Goal: Task Accomplishment & Management: Manage account settings

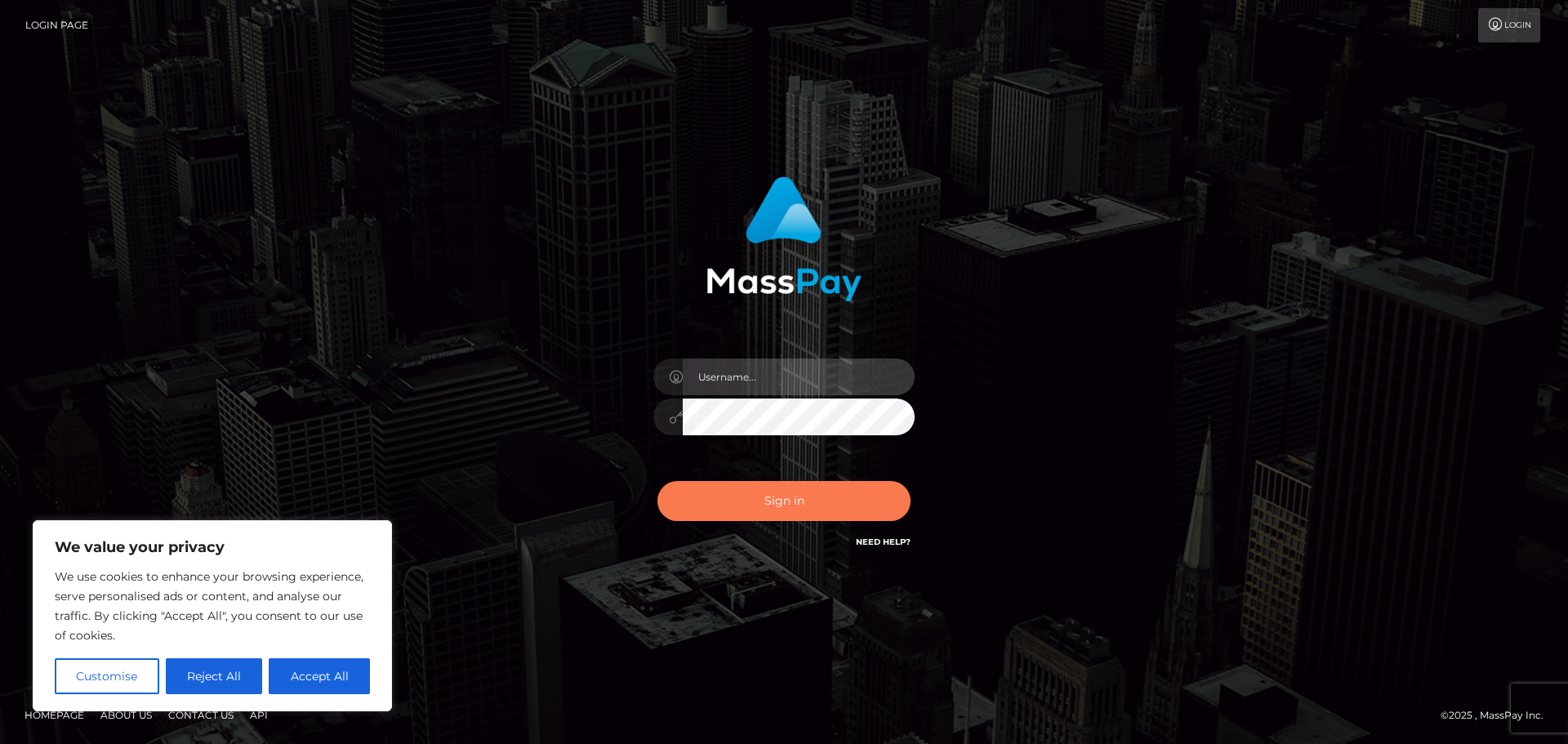
type input "hello.feetfinder"
click at [774, 501] on button "Sign in" at bounding box center [784, 501] width 253 height 40
type input "hello.feetfinder"
click at [760, 506] on button "Sign in" at bounding box center [784, 501] width 253 height 40
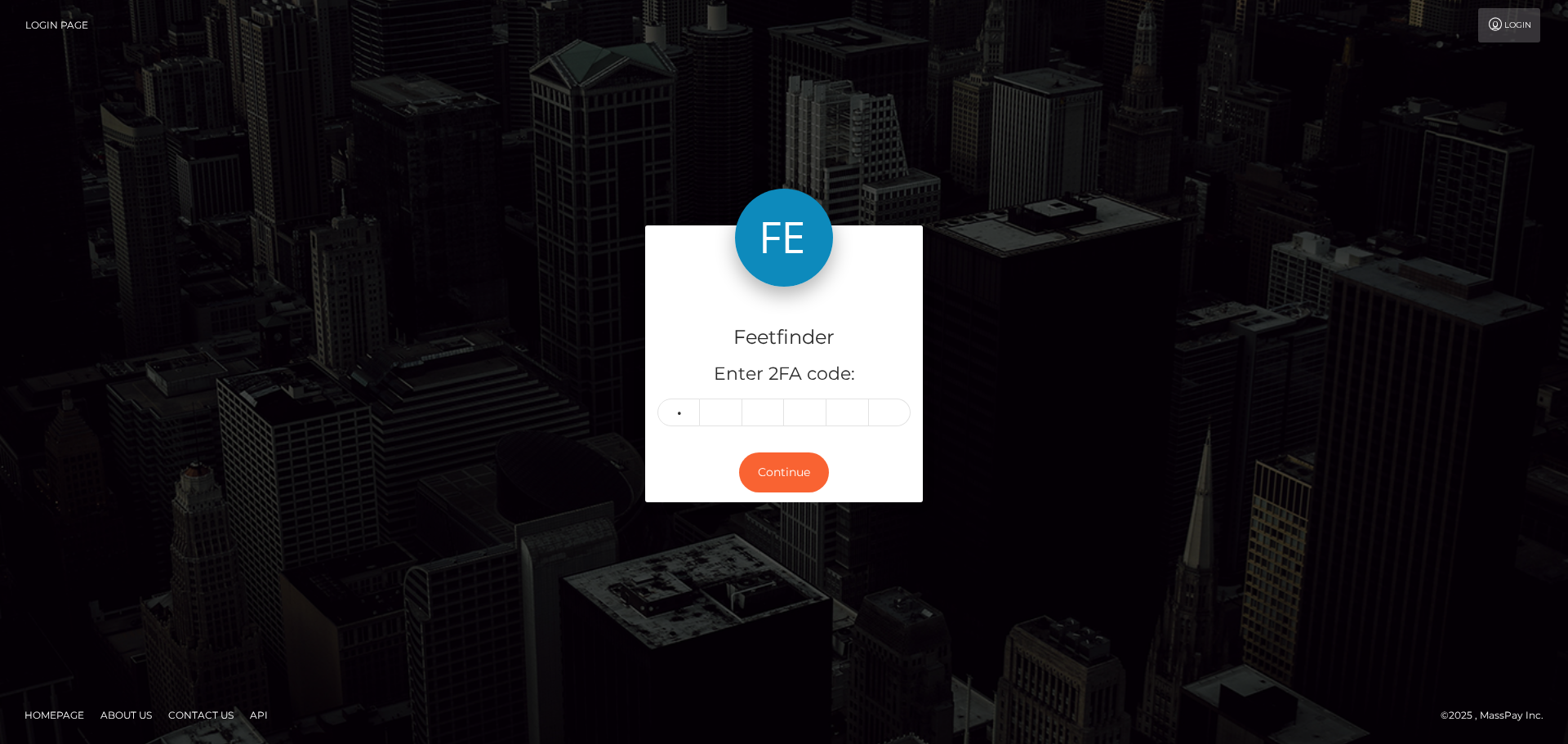
type input "7"
type input "0"
type input "2"
type input "7"
type input "3"
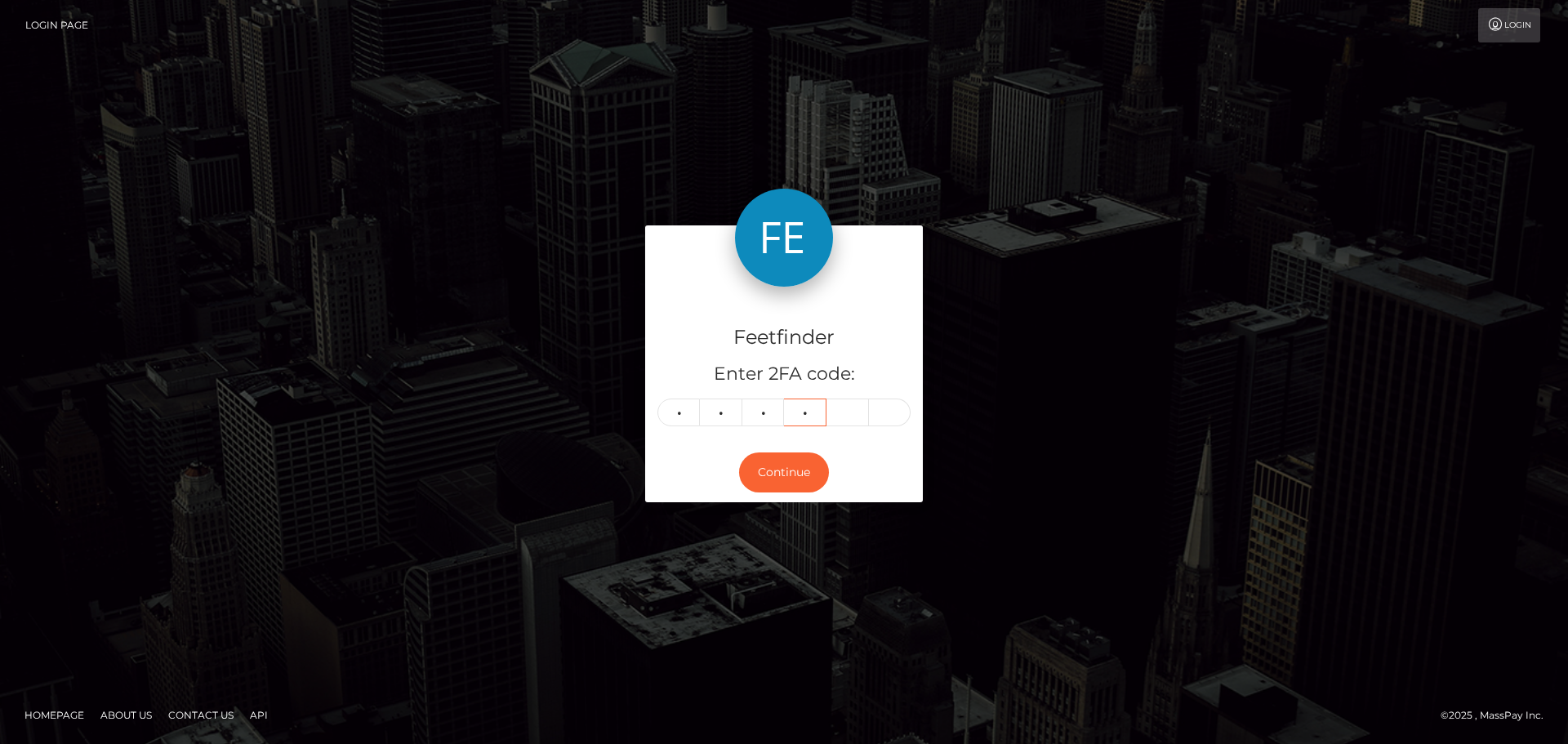
type input "7"
type input "2"
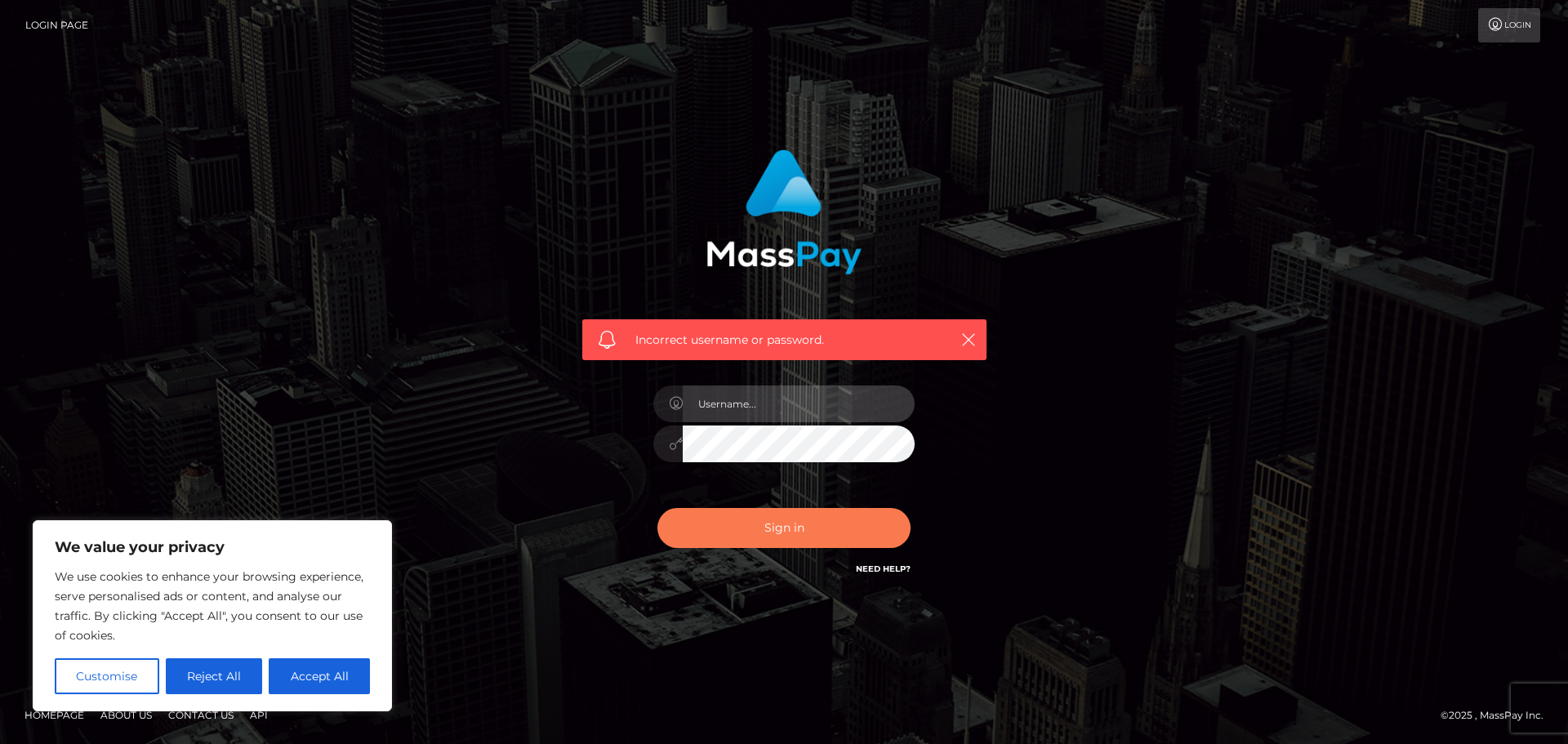
type input "hello.feetfinder"
click at [796, 537] on button "Sign in" at bounding box center [784, 527] width 253 height 40
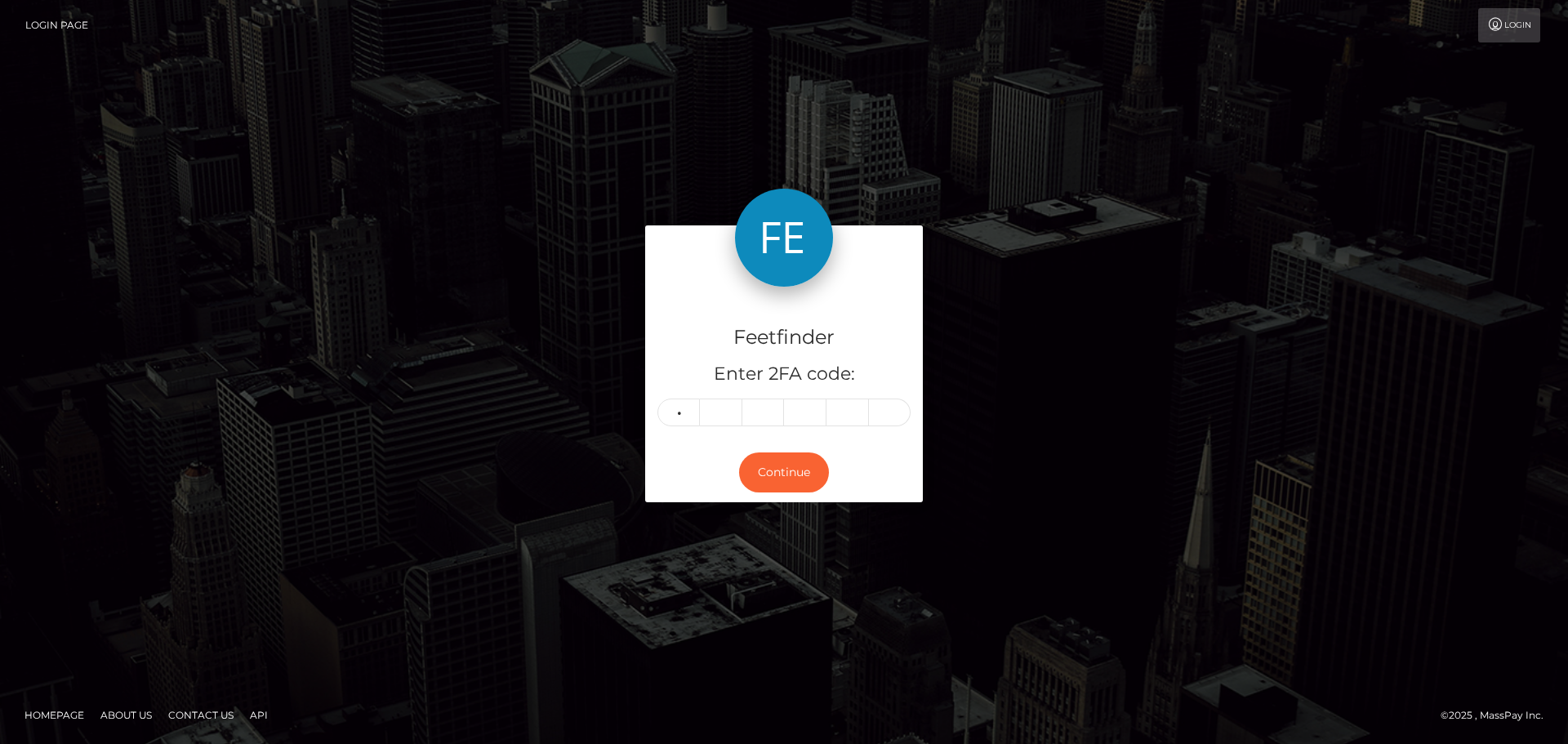
type input "0"
type input "1"
type input "4"
type input "9"
type input "6"
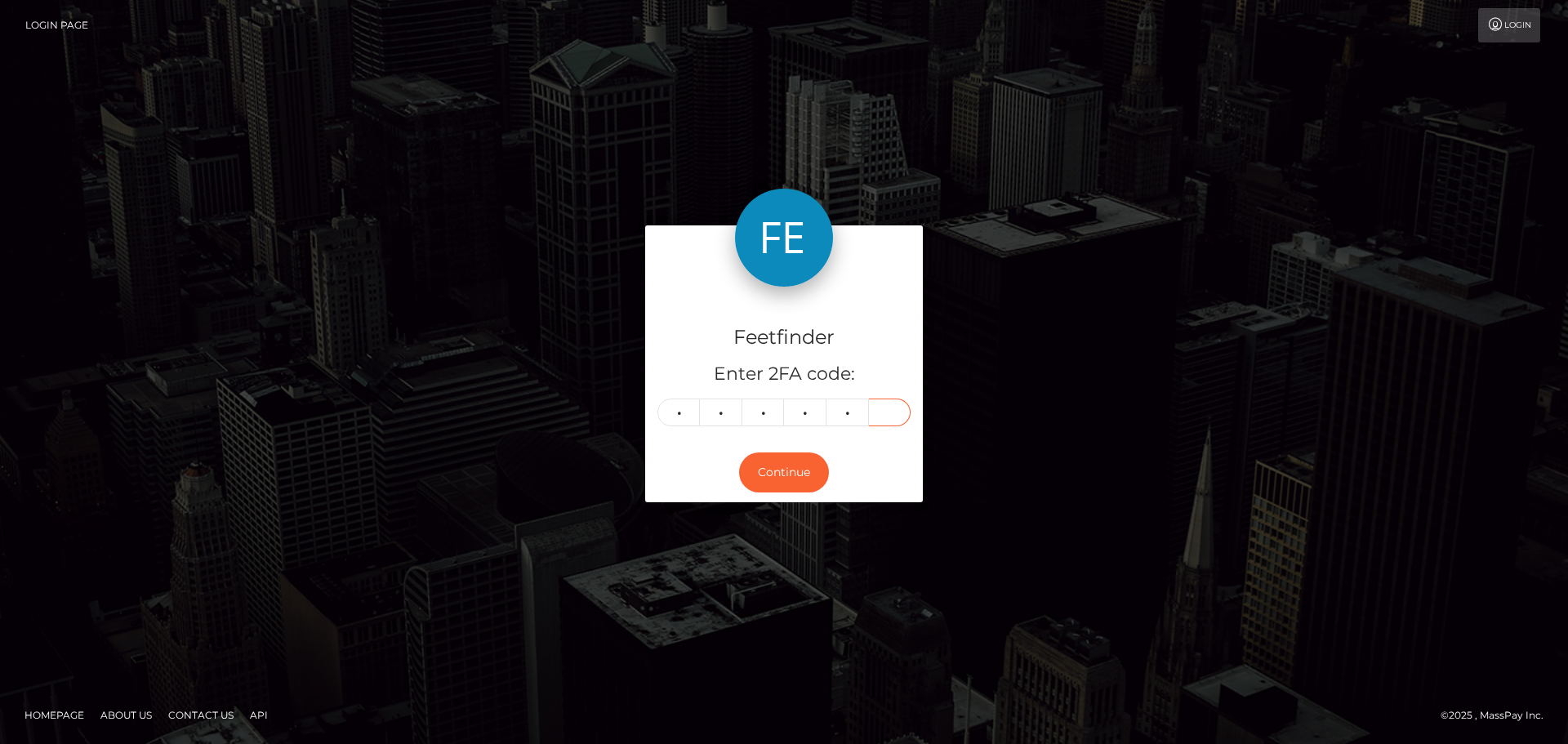
type input "1"
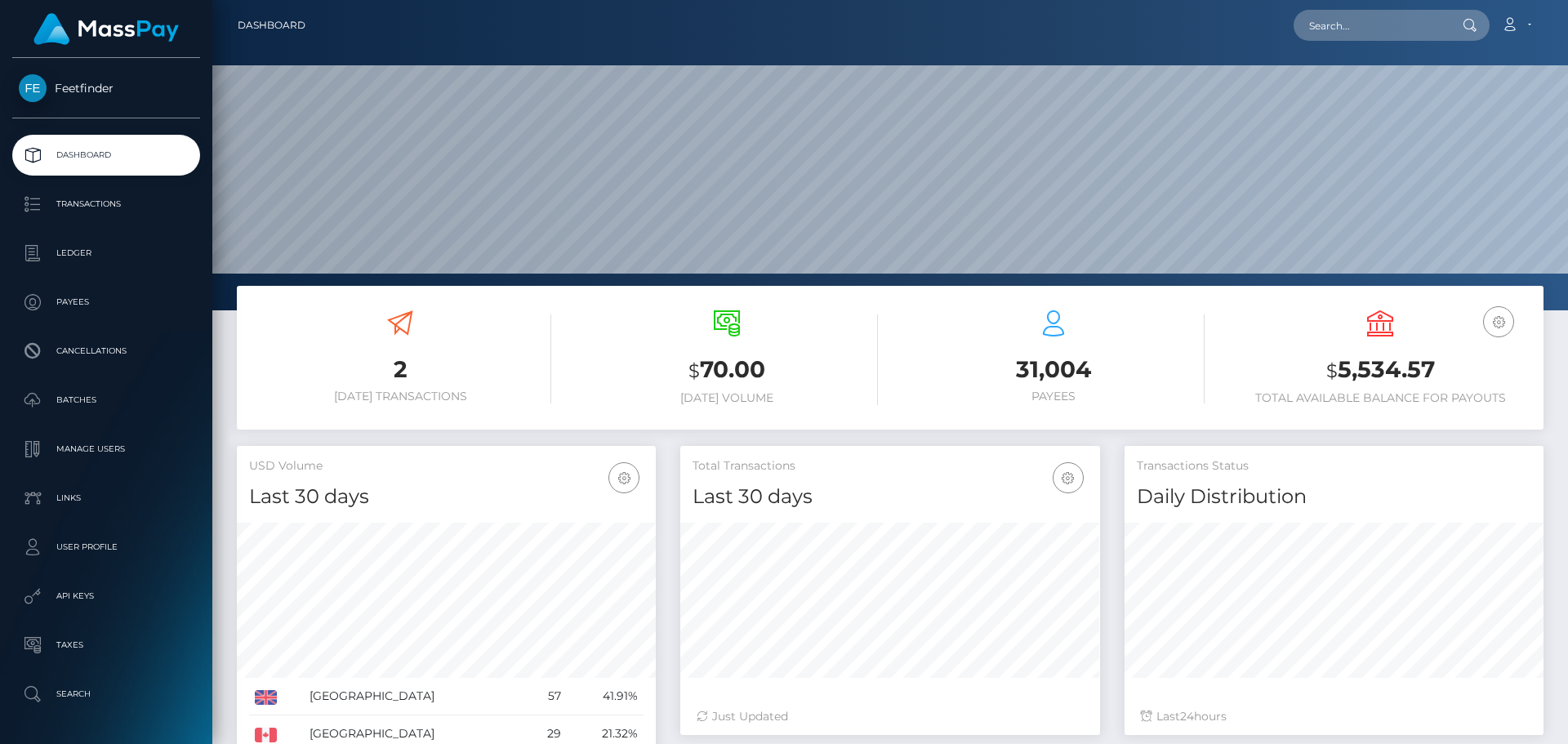
scroll to position [290, 420]
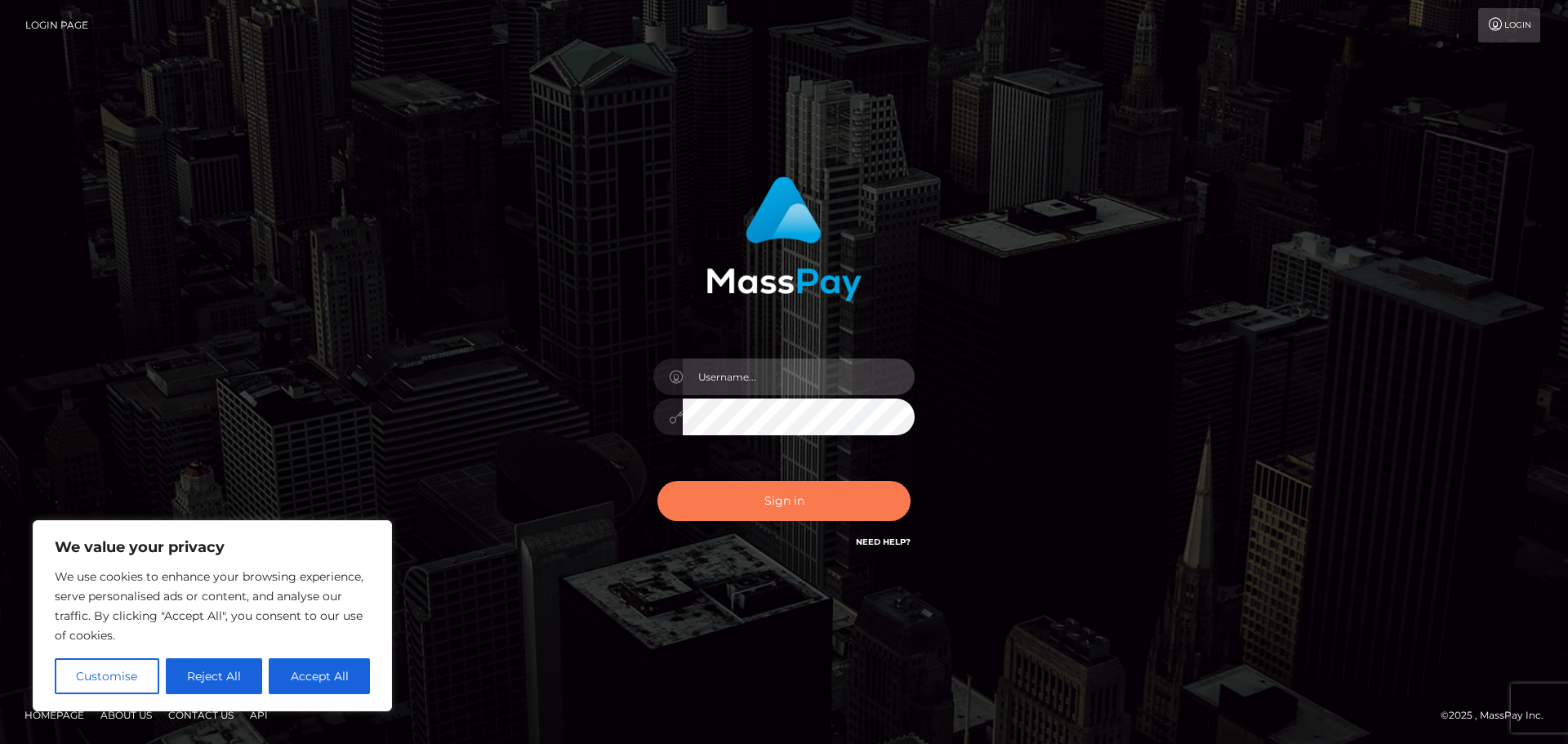
type input "hello.feetfinder"
click at [733, 506] on button "Sign in" at bounding box center [784, 501] width 253 height 40
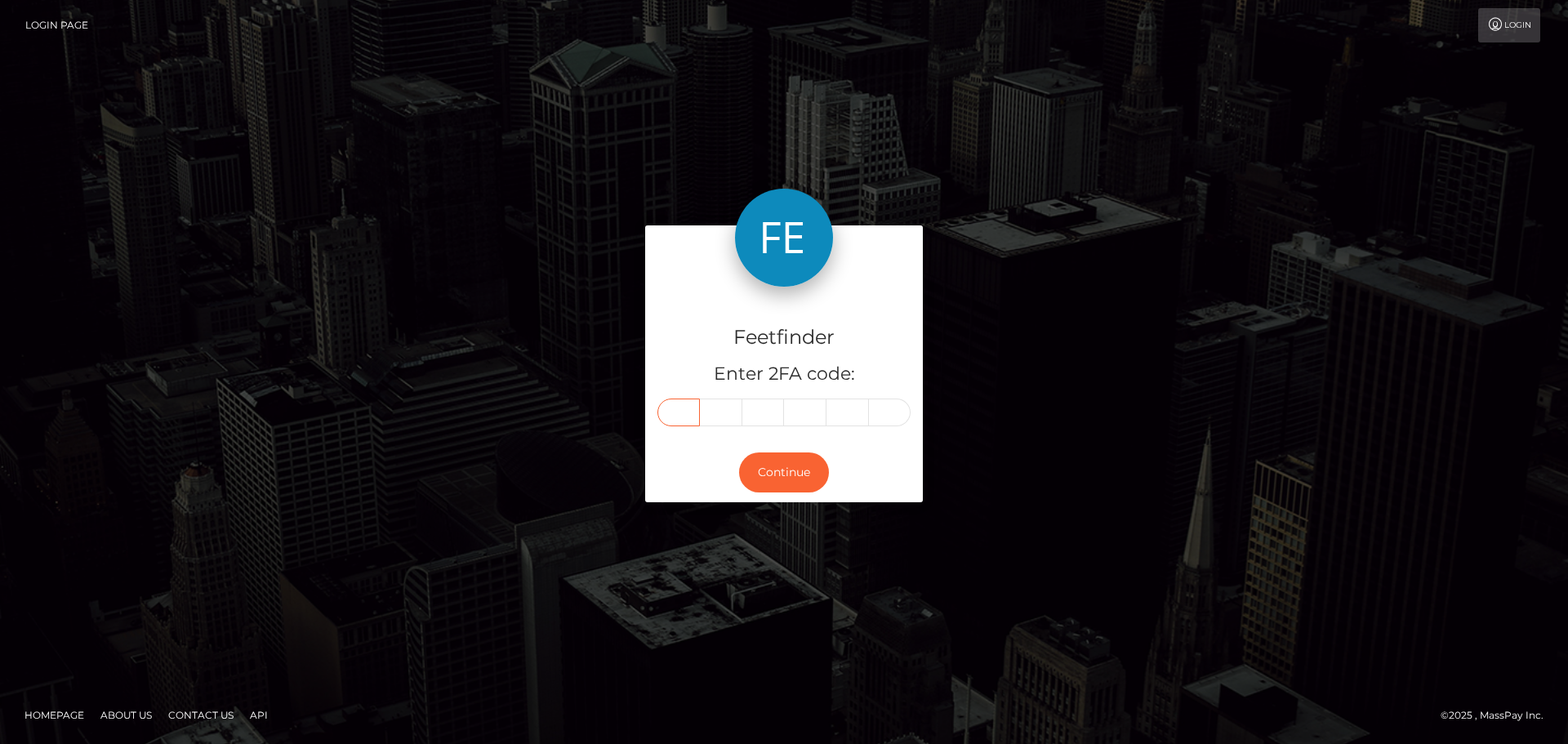
click at [674, 414] on input "text" at bounding box center [678, 412] width 42 height 27
click at [710, 418] on input "text" at bounding box center [721, 412] width 42 height 27
click at [688, 415] on input "text" at bounding box center [678, 412] width 42 height 27
type input "1"
type input "4"
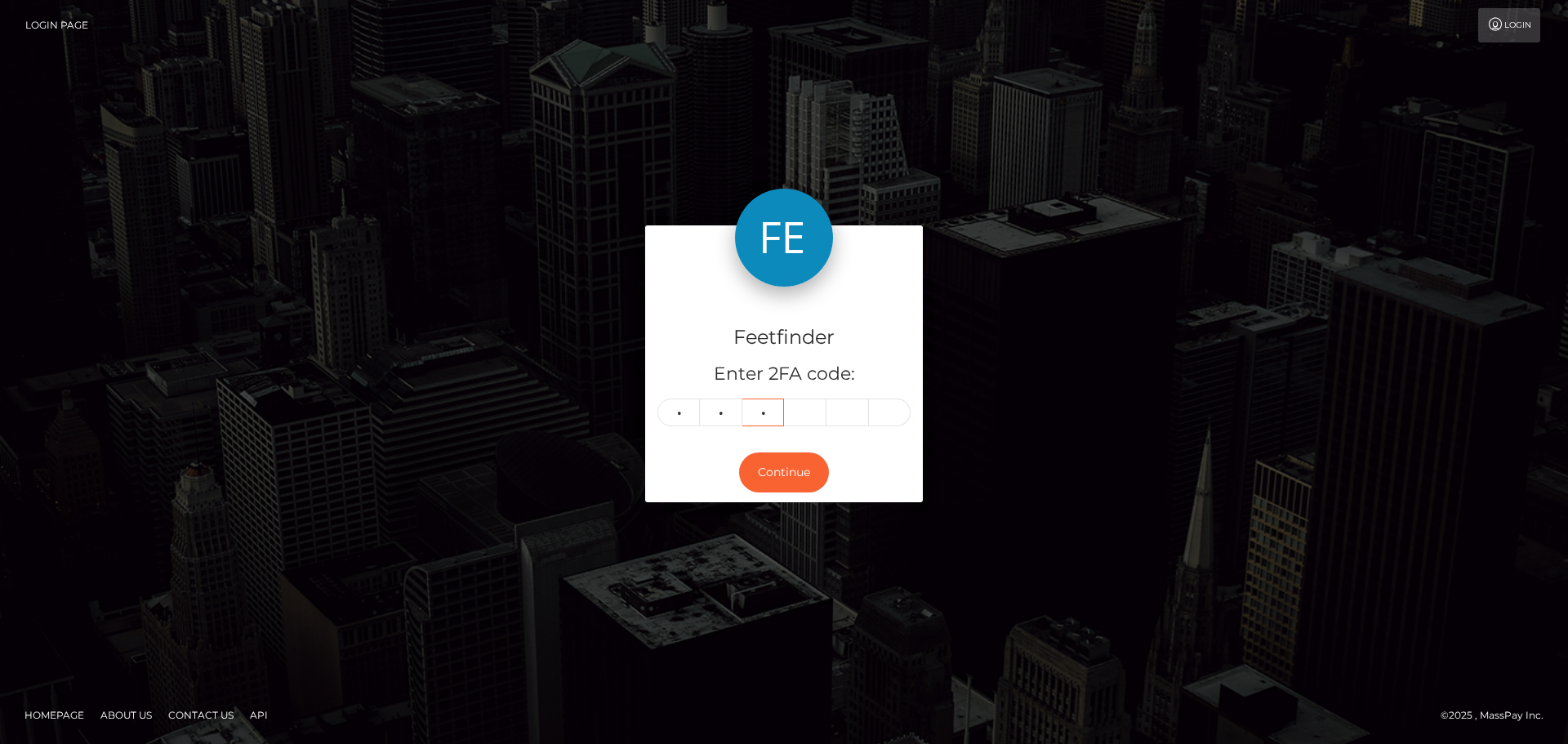
type input "0"
type input "3"
type input "2"
type input "0"
type input "5"
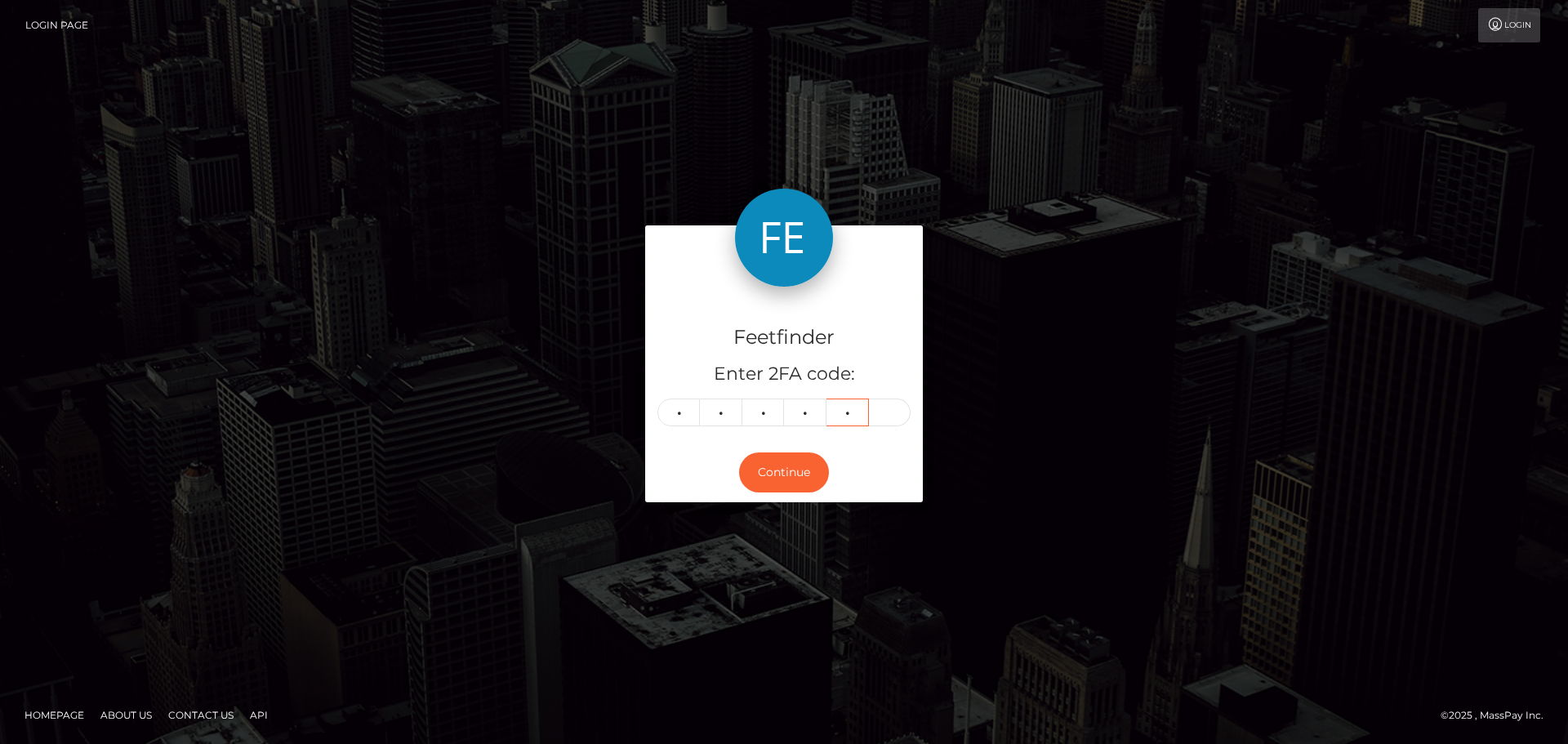
type input "4"
type input "5"
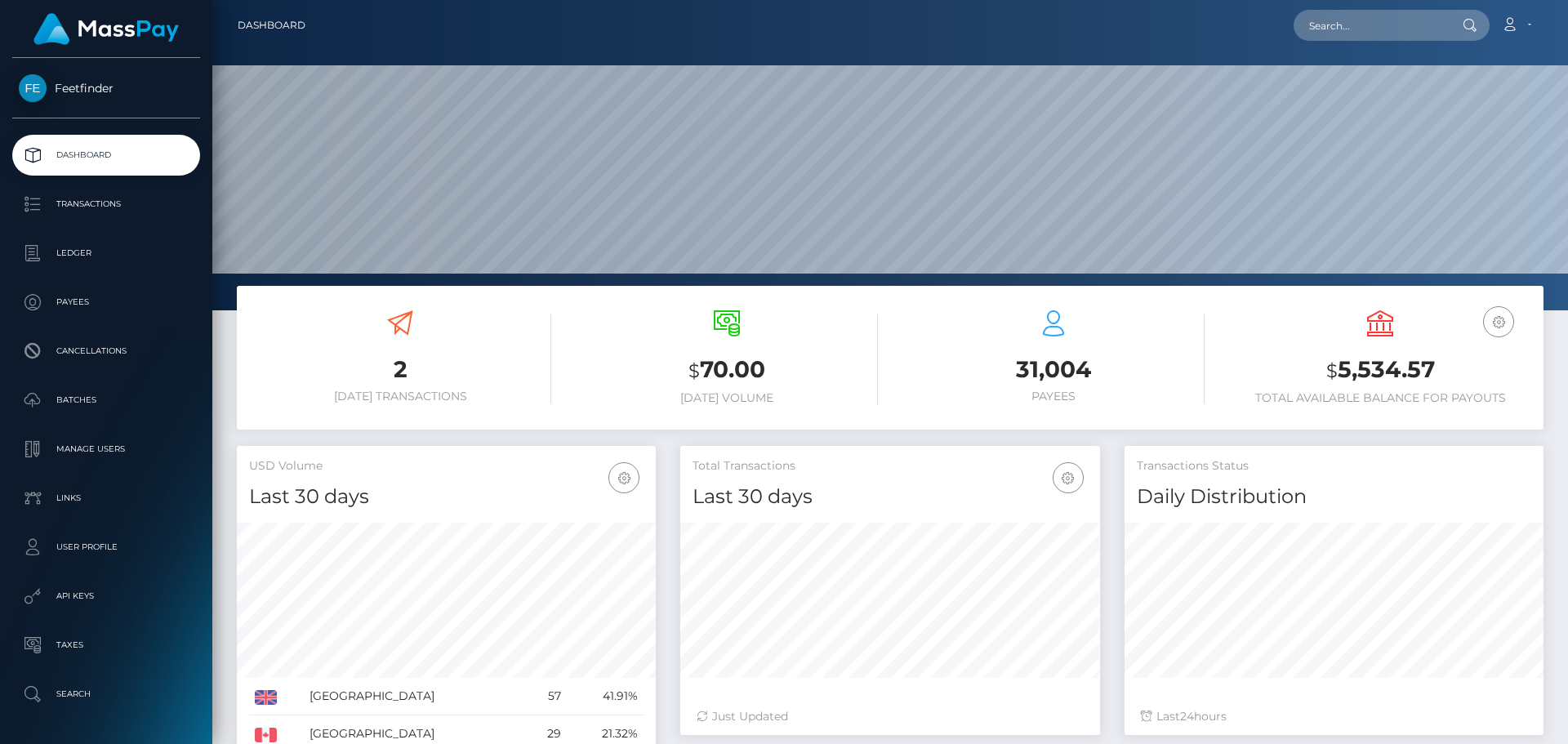
scroll to position [290, 420]
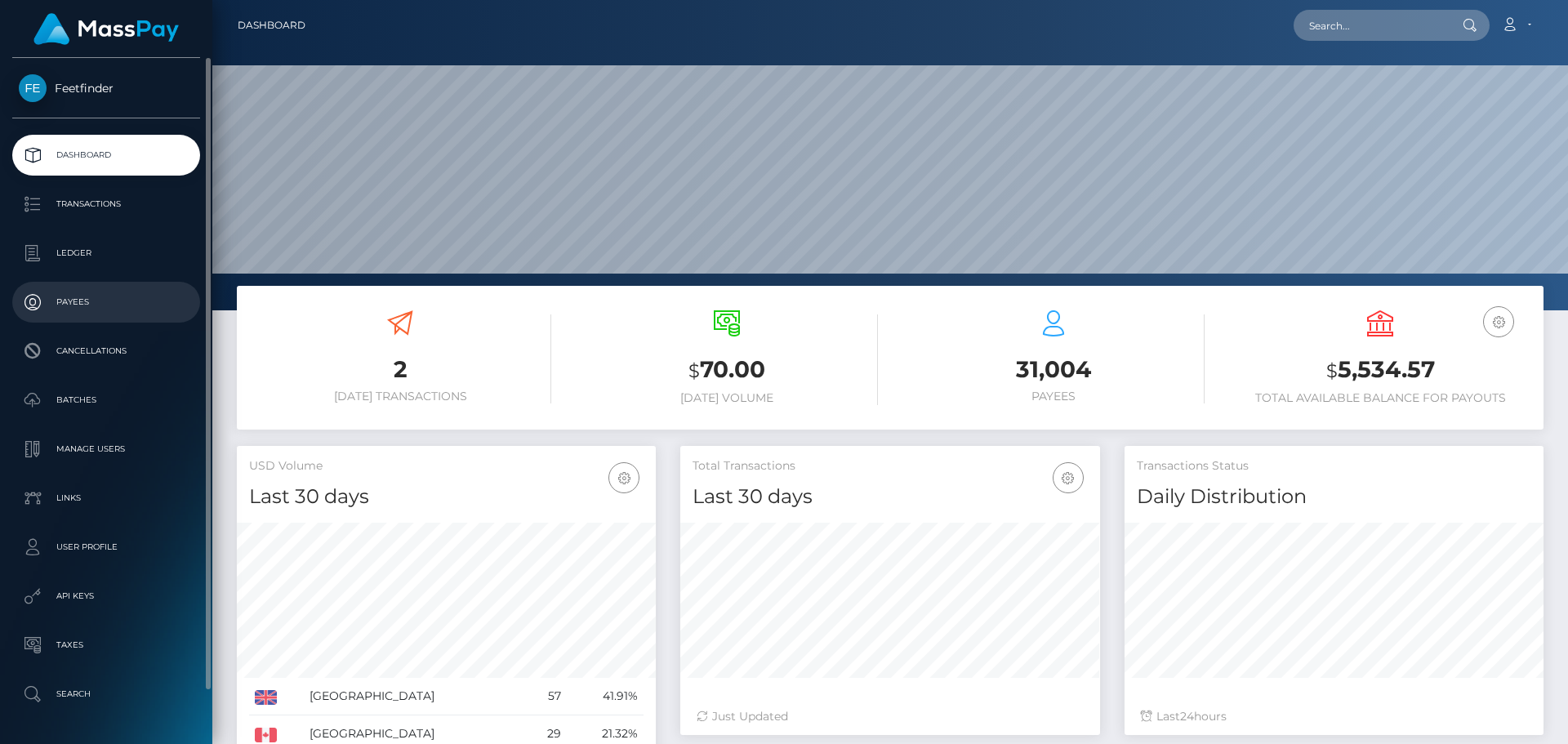
click at [82, 297] on p "Payees" at bounding box center [106, 302] width 175 height 25
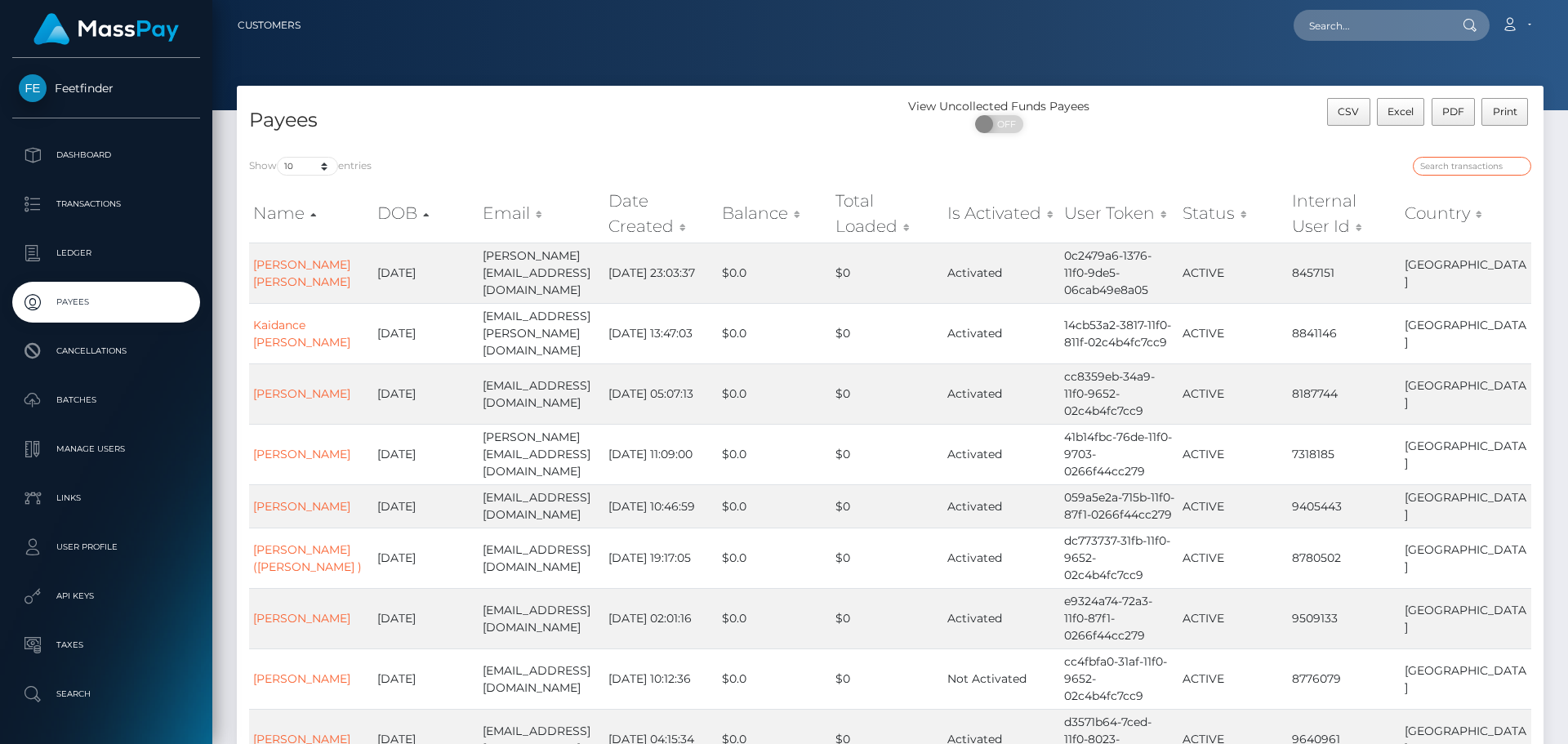
click at [1457, 170] on input "search" at bounding box center [1472, 166] width 119 height 19
paste input "a05e96b0-326f-11f0-9652-02c4b4fc7cc9"
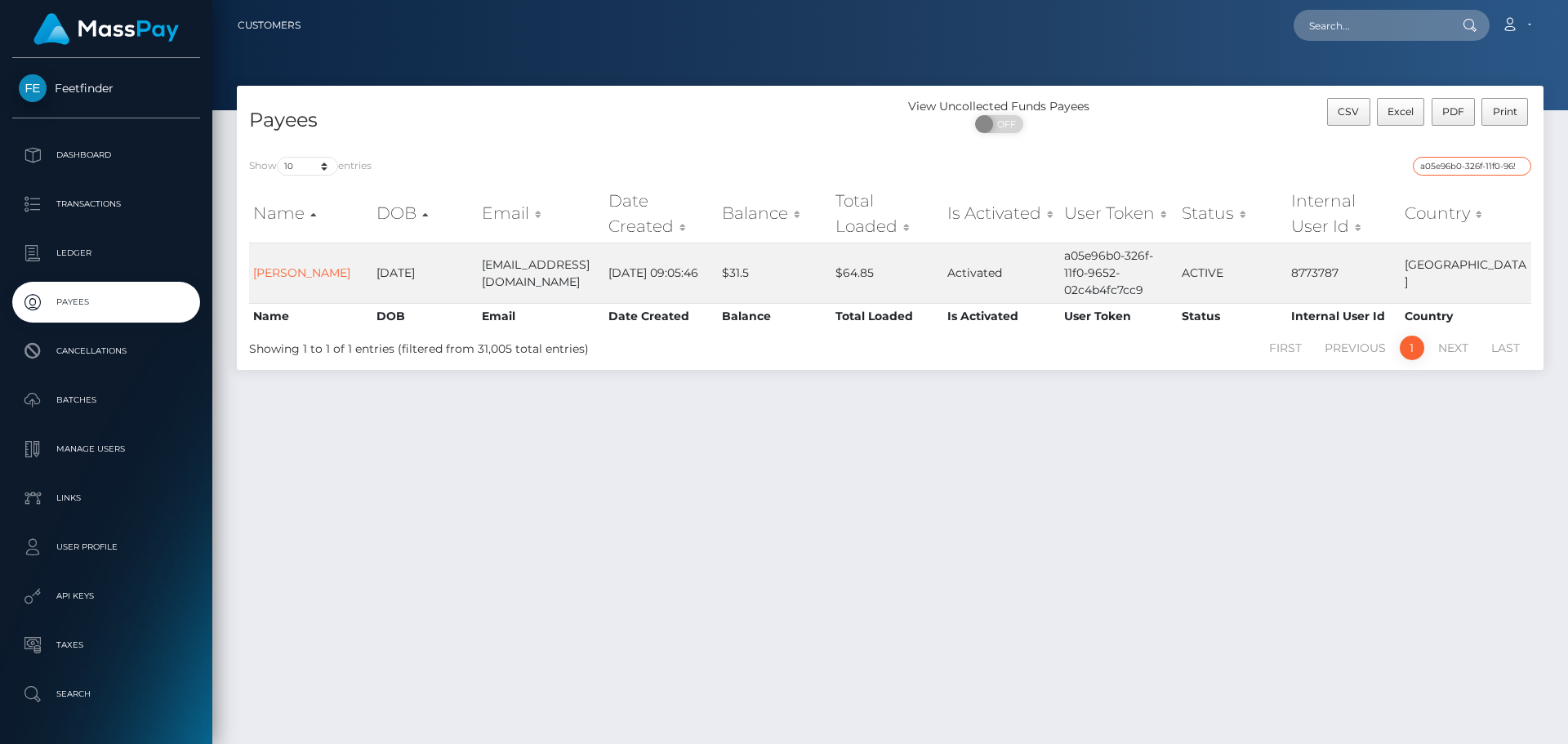
click at [1431, 160] on input "a05e96b0-326f-11f0-9652-02c4b4fc7cc9" at bounding box center [1472, 166] width 119 height 19
paste input "8348fc5e-7472-11f0-9703-0266f44cc27"
click at [1431, 164] on input "8348fc5e-7472-11f0-9703-0266f44cc279" at bounding box center [1472, 166] width 119 height 19
paste input "479735b2-39ba-11f0-811f-02c4b4fc7cc"
click at [1442, 159] on input "479735b2-39ba-11f0-811f-02c4b4fc7cc9" at bounding box center [1472, 166] width 119 height 19
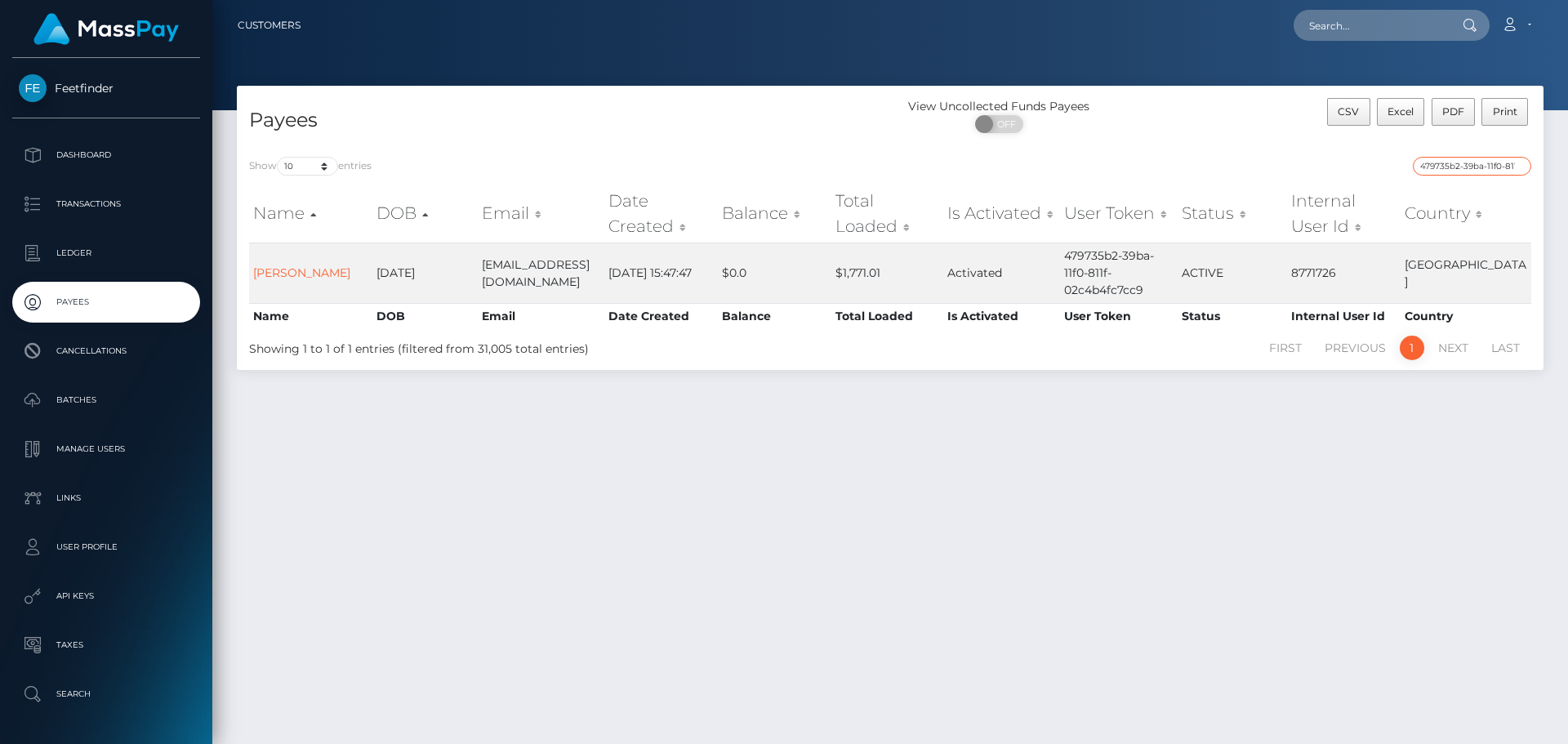
paste input "21bc9180-8d0b-11f0-bd85-0694aced620b"
click at [1458, 171] on input "21bc9180-8d0b-11f0-bd85-0694aced620b" at bounding box center [1472, 166] width 119 height 19
paste input "0b9aa0a1-8d8"
click at [1459, 164] on input "0b9aa0a1-8d8b-11f0-bd85-0694aced620b" at bounding box center [1472, 166] width 119 height 19
paste input "92406e87-8b22"
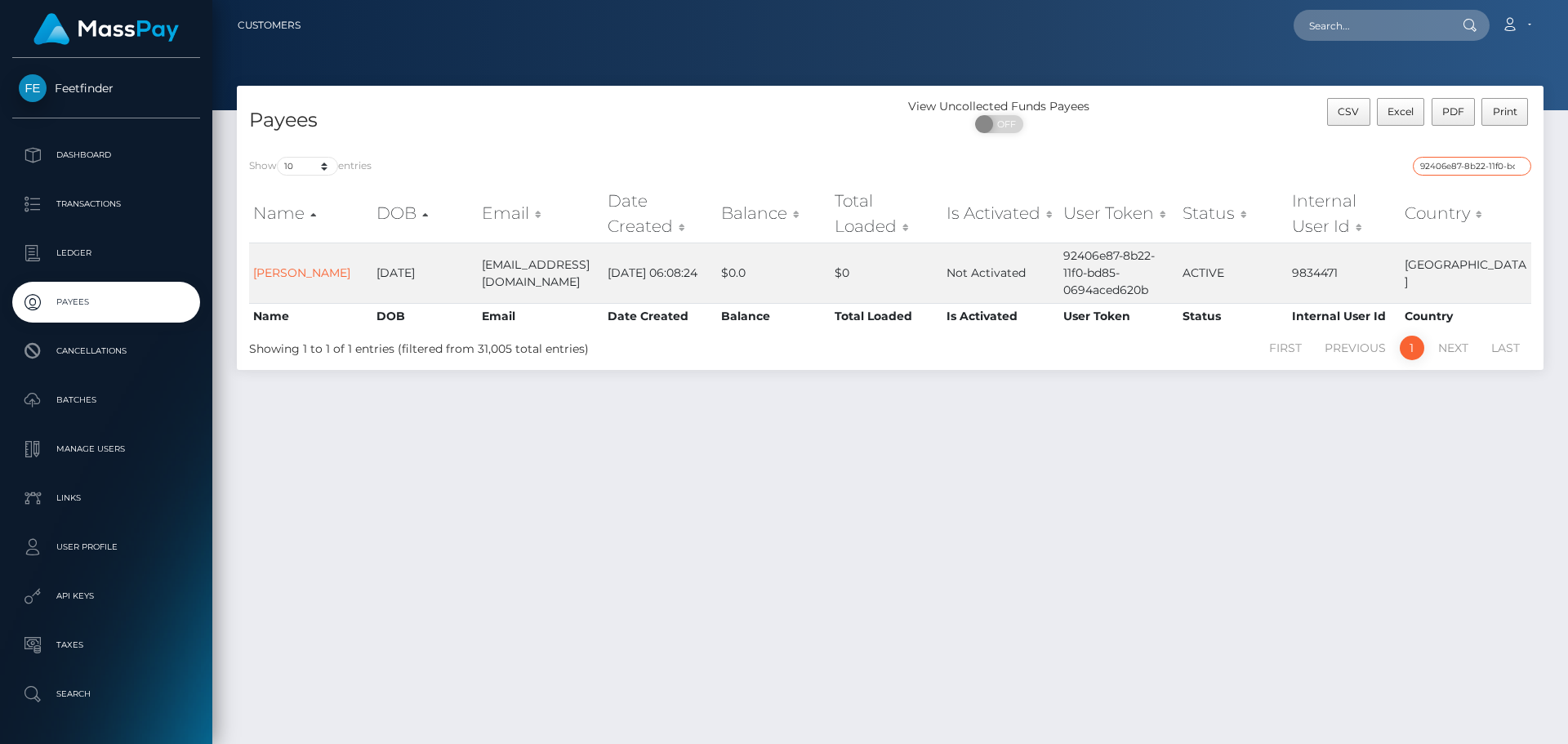
click at [1458, 164] on input "92406e87-8b22-11f0-bd85-0694aced620b" at bounding box center [1472, 166] width 119 height 19
paste input "dd828d79-70ea-11f0-87f1-0266f44cc279"
click at [1443, 166] on input "dd828d79-70ea-11f0-87f1-0266f44cc279" at bounding box center [1472, 166] width 119 height 19
paste input "98b55a62-8f21-11f0-bd85-0694aced620b"
click at [1458, 166] on input "98b55a62-8f21-11f0-bd85-0694aced620b" at bounding box center [1472, 166] width 119 height 19
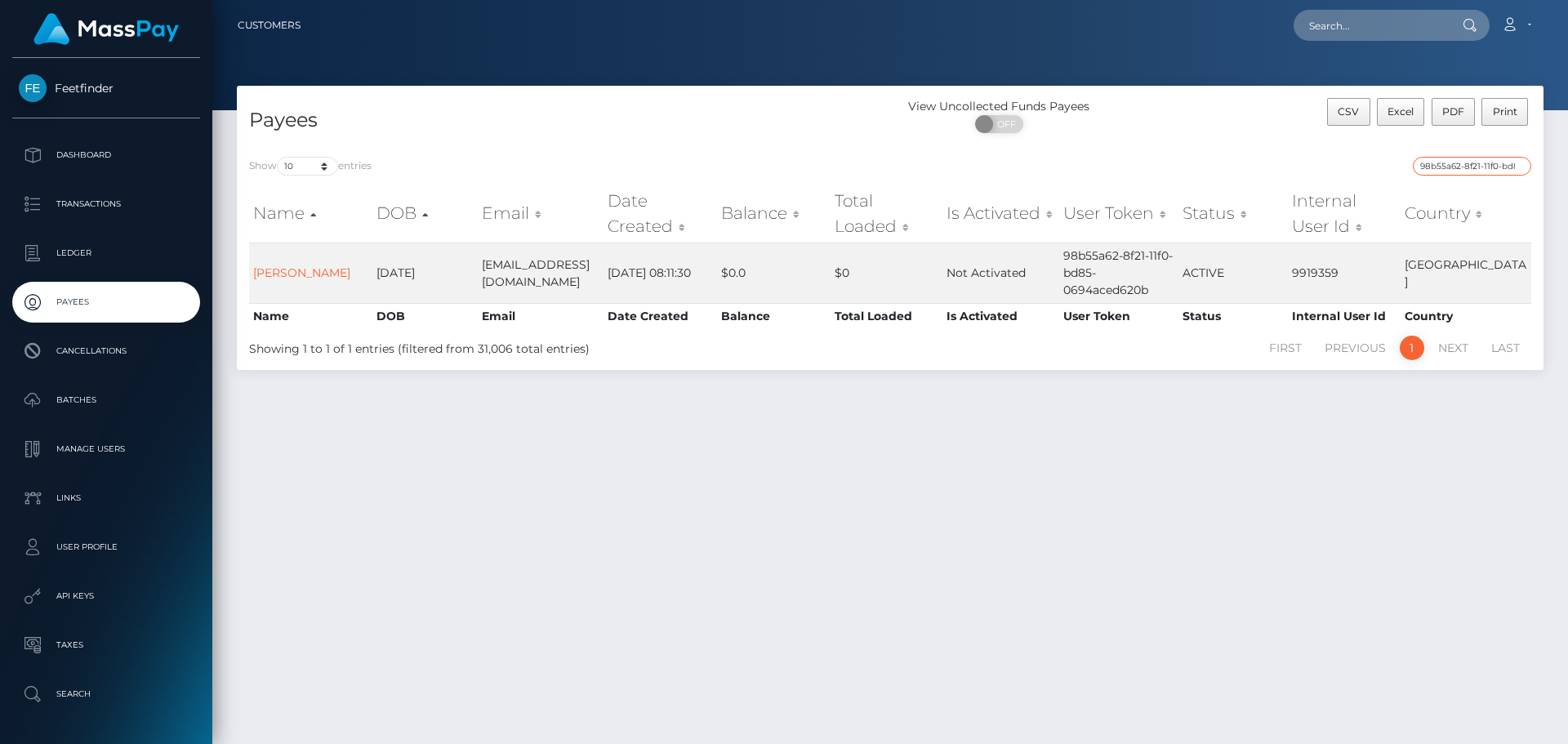
paste input "cd7e3f27-7208-11f0-87f1-0266f44cc279"
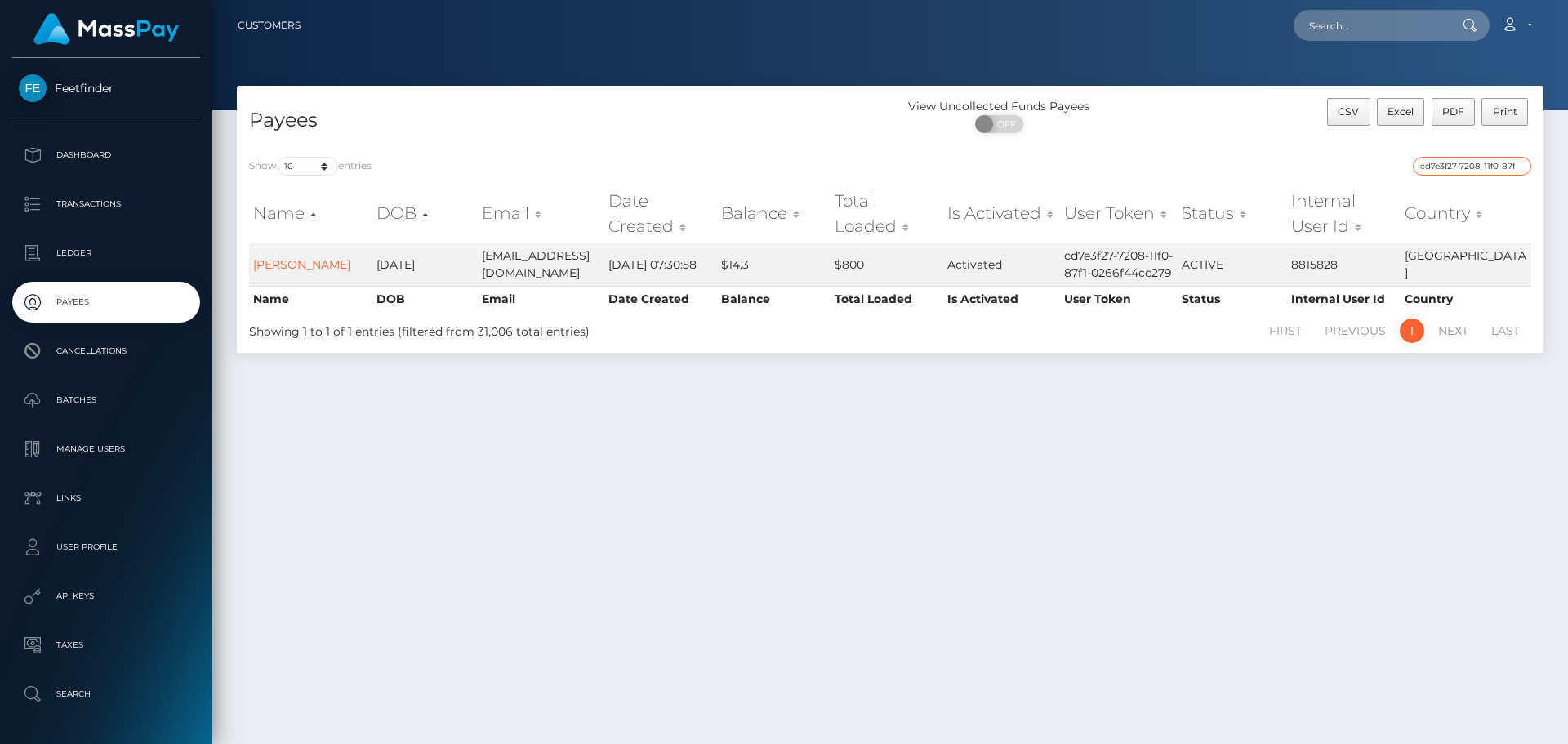
click at [1492, 163] on input "cd7e3f27-7208-11f0-87f1-0266f44cc279" at bounding box center [1472, 166] width 119 height 19
paste input "f5d42236-72e1"
click at [1472, 164] on input "f5d42236-72e1-11f0-87f1-0266f44cc279" at bounding box center [1472, 166] width 119 height 19
paste input "67f828eb-460c-11f0-bf09-062f66d36555"
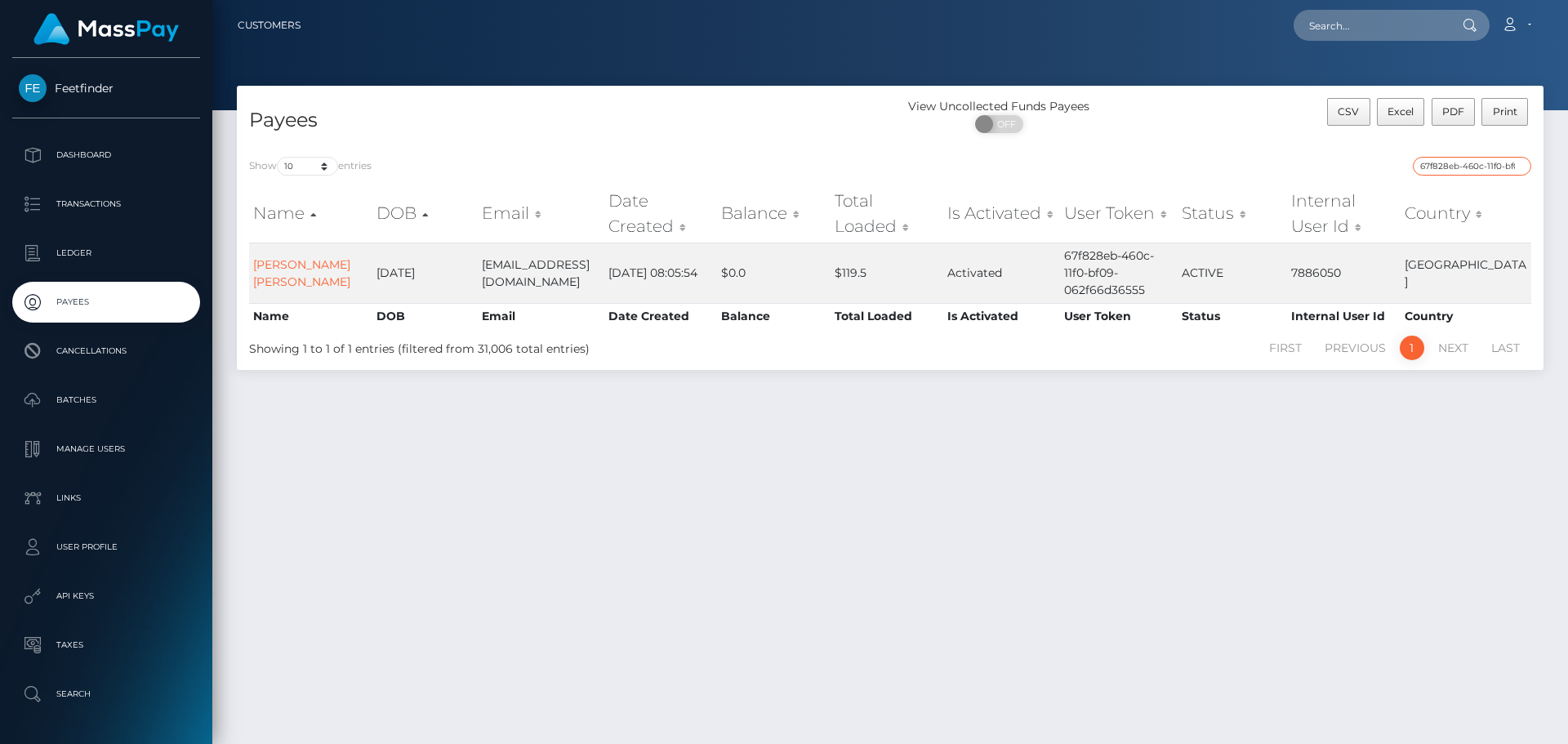
click at [1436, 162] on input "67f828eb-460c-11f0-bf09-062f66d36555" at bounding box center [1472, 166] width 119 height 19
paste input "e154ae1-8e57-11f0-bd85-0694aced620b"
click at [1442, 167] on input "6e154ae1-8e57-11f0-bd85-0694aced620b" at bounding box center [1472, 166] width 119 height 19
paste input "fe5ed080-8d48"
click at [1467, 163] on input "fe5ed080-8d48-11f0-bd85-0694aced620b" at bounding box center [1472, 166] width 119 height 19
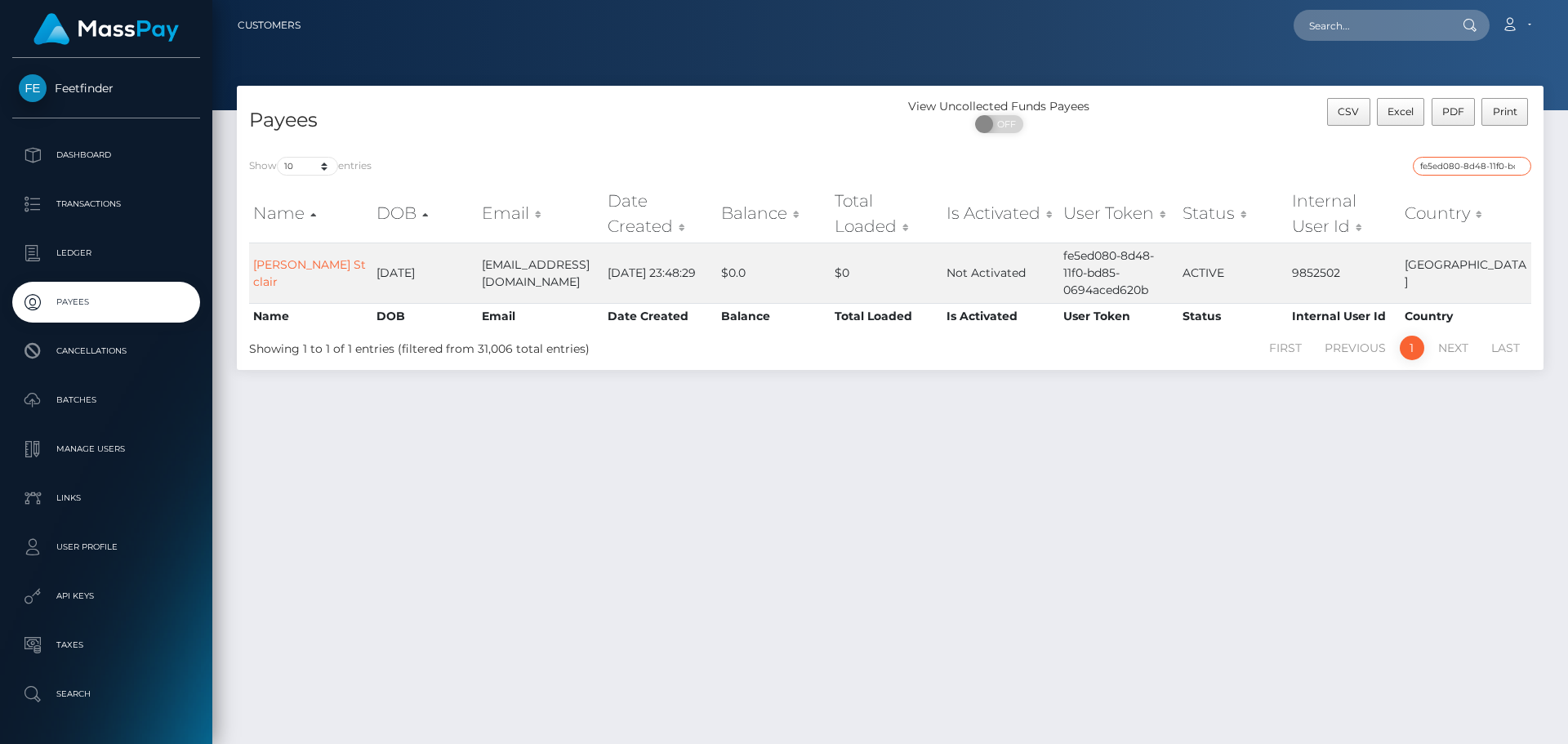
paste input "va30fd0ee-9129"
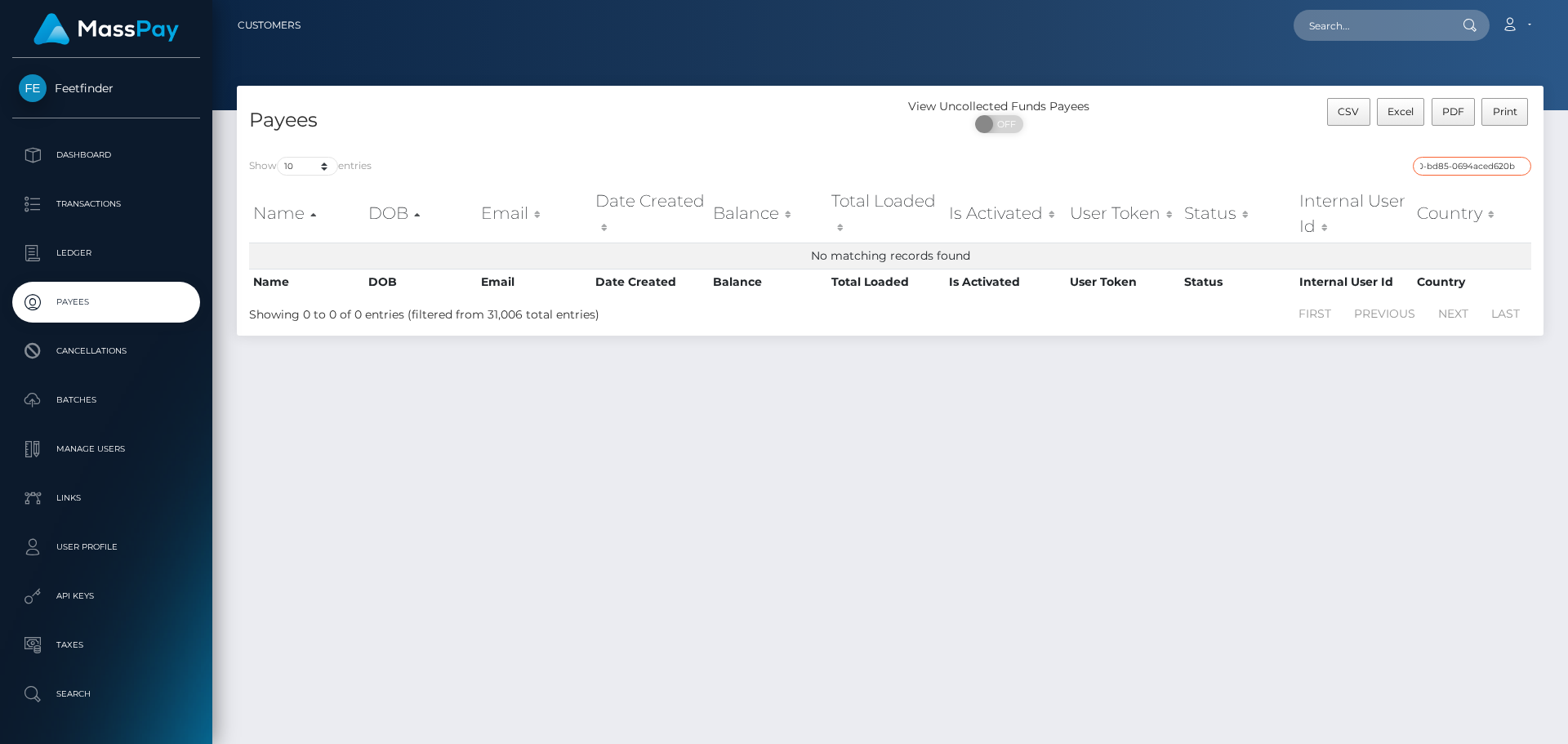
click at [1469, 174] on input "va30fd0ee-9129-11f0-bd85-0694aced620b" at bounding box center [1472, 166] width 119 height 19
click at [1461, 168] on input "va30fd0ee-9129-11f0-bd85-0694aced620b" at bounding box center [1472, 166] width 119 height 19
paste input "d09b61ad-94af"
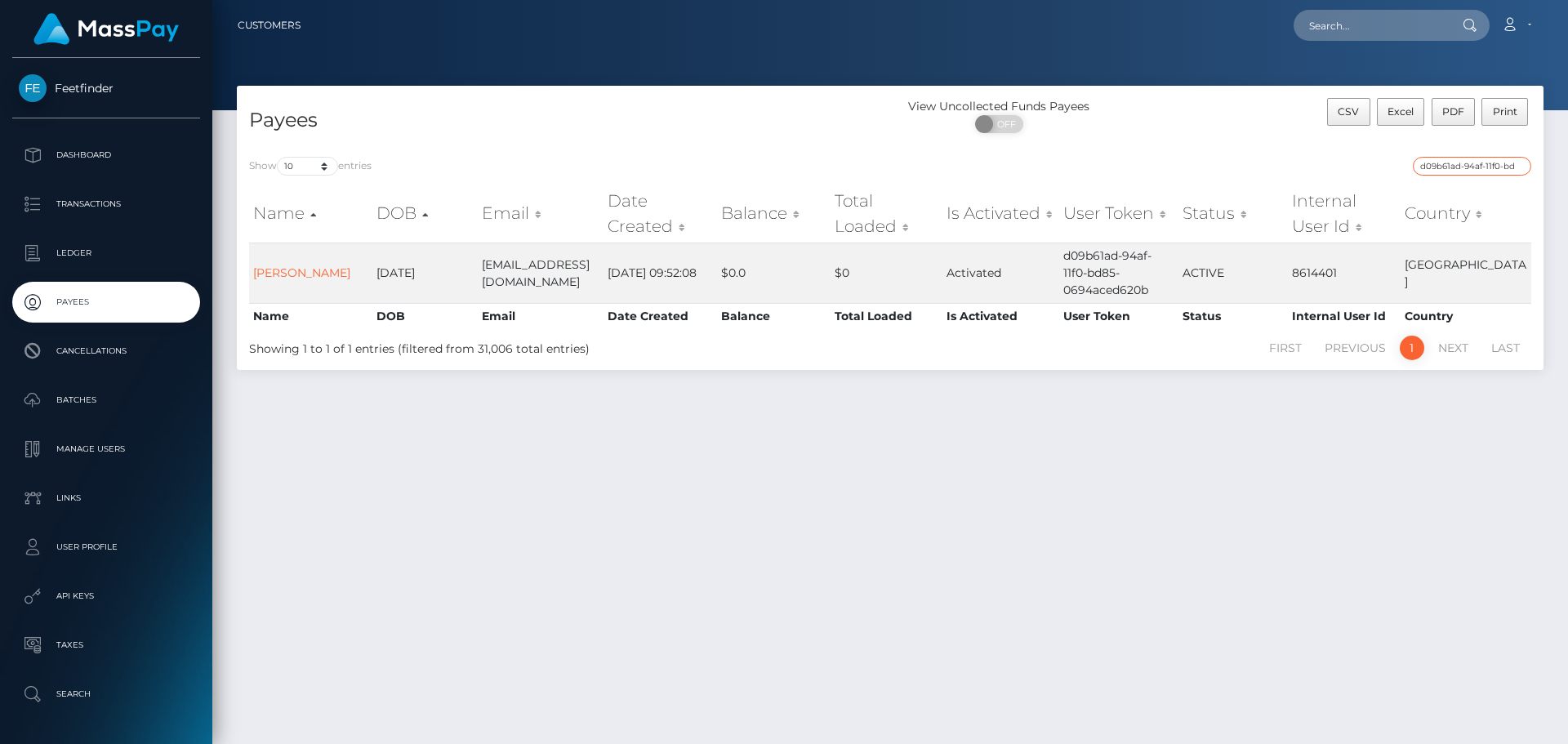
click at [1448, 168] on input "d09b61ad-94af-11f0-bd85-0694aced620b" at bounding box center [1472, 166] width 119 height 19
paste input "cf76d50c-7e30-11f0-8023-0266f44cc279"
click at [1480, 168] on input "cf76d50c-7e30-11f0-8023-0266f44cc279" at bounding box center [1472, 166] width 119 height 19
paste input "bbfe7f8-8e82-11f0-bd85-0694aced620b"
click at [1429, 160] on input "cbbfe7f8-8e82-11f0-bd85-0694aced620b" at bounding box center [1472, 166] width 119 height 19
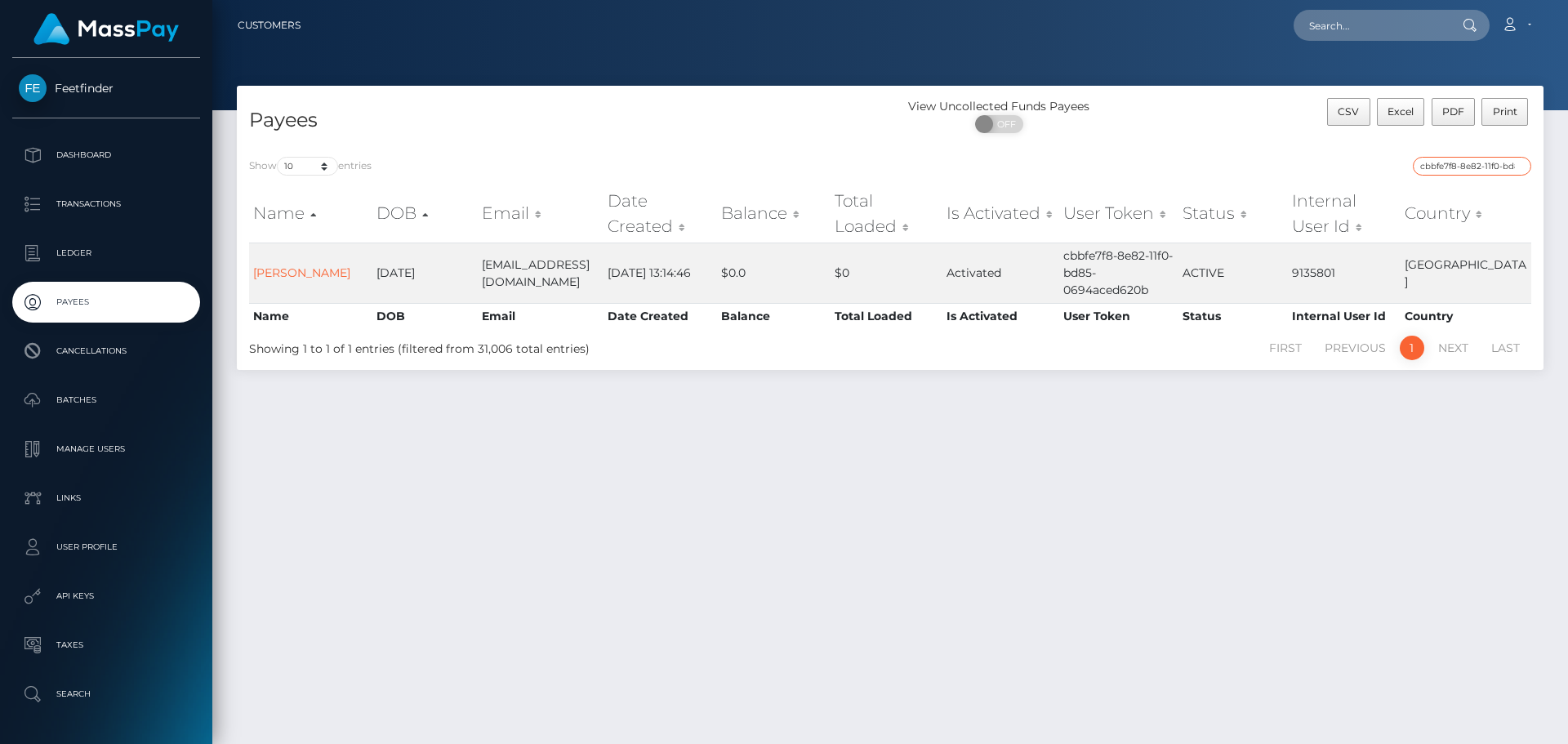
paste input "207274b9-8267-11f0-8023-0266f44cc279"
click at [1448, 164] on input "207274b9-8267-11f0-8023-0266f44cc279" at bounding box center [1472, 166] width 119 height 19
paste input "154c368e-88fb"
click at [1442, 157] on input "154c368e-88fb-11f0-8023-0266f44cc279" at bounding box center [1472, 166] width 119 height 19
paste input "e67f821d-7489-11f0-970"
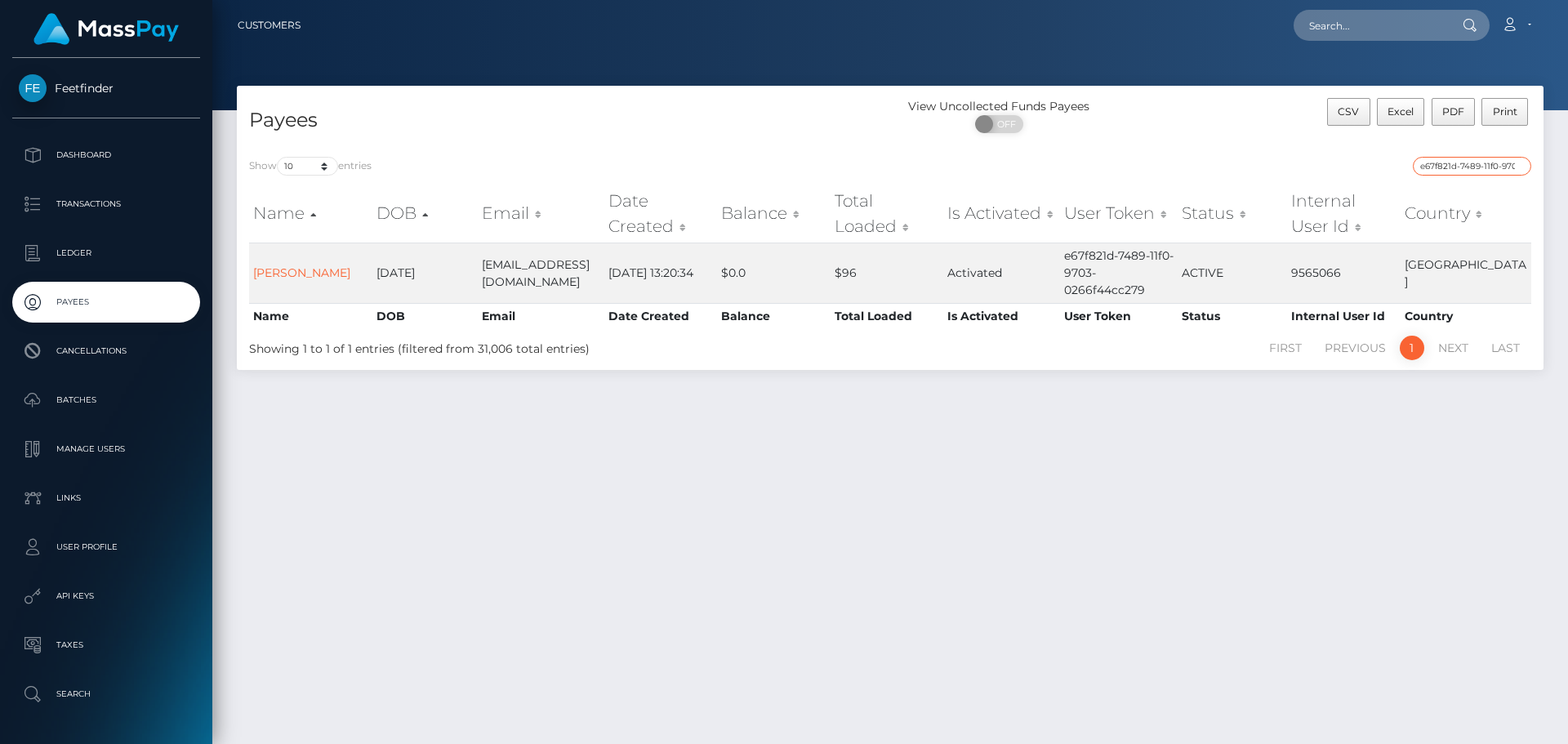
click at [1459, 167] on input "e67f821d-7489-11f0-9703-0266f44cc279" at bounding box center [1472, 166] width 119 height 19
paste input "3d1d6134-705a-11f0-87f1"
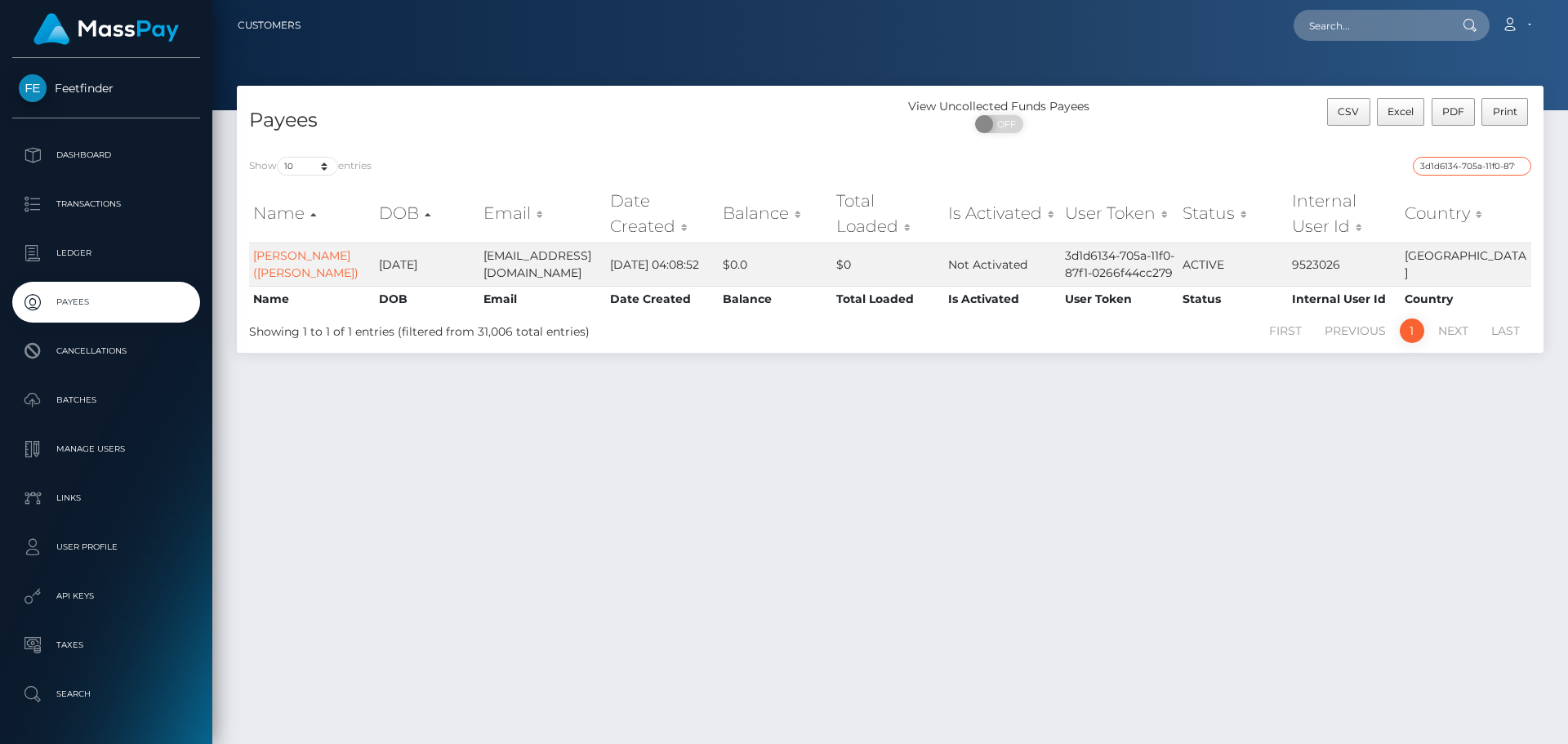
click at [1493, 160] on input "3d1d6134-705a-11f0-87f1-0266f44cc279" at bounding box center [1472, 166] width 119 height 19
paste input "va30fd0ee-9129-11f0-bd85-0694aced620b"
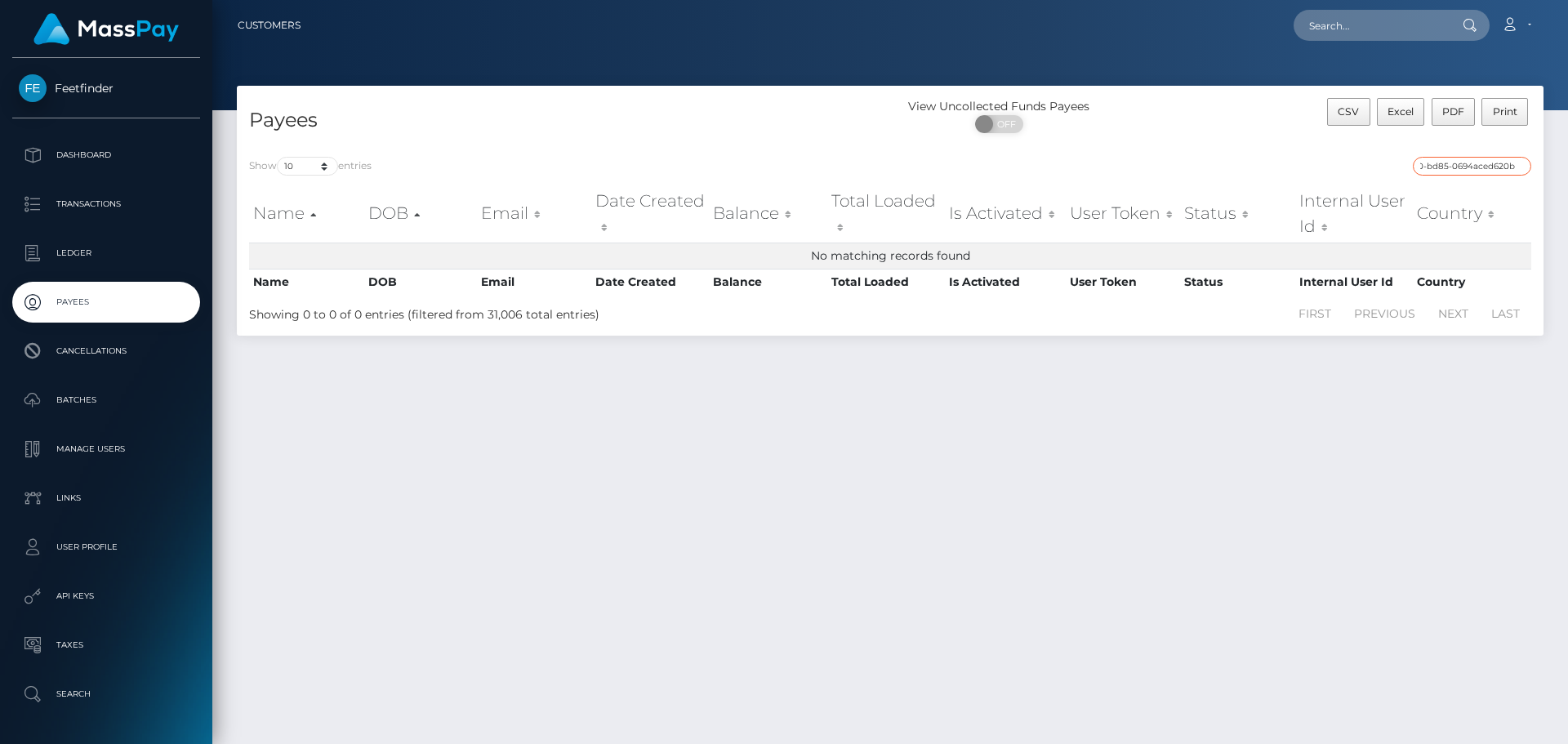
type input "va30fd0ee-9129-11f0-bd85-0694aced620b"
